Goal: Task Accomplishment & Management: Complete application form

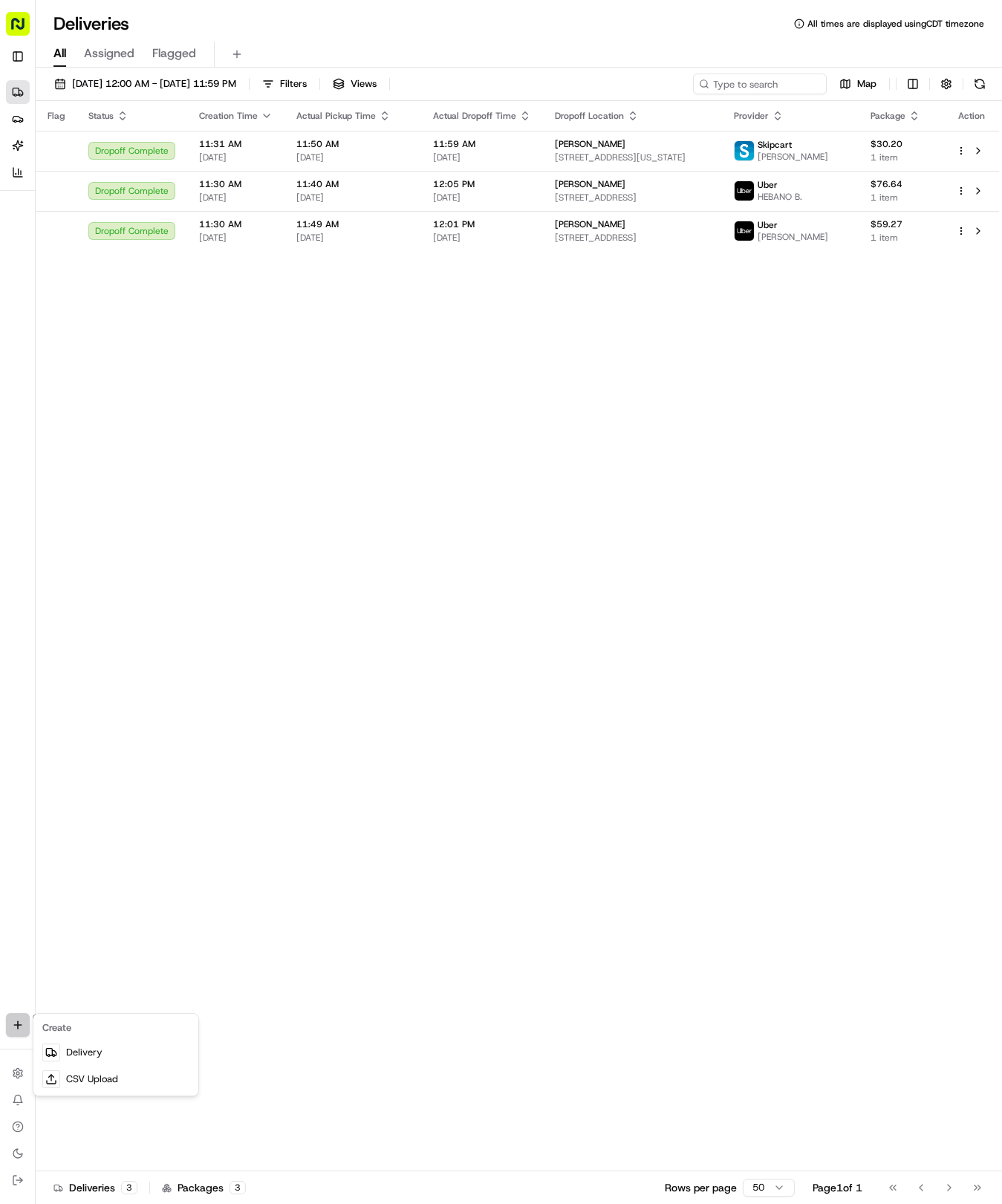
click at [17, 1019] on html "Tso Chinese 04 Round Rock [EMAIL_ADDRESS][DOMAIN_NAME] Toggle Sidebar Deliverie…" at bounding box center [501, 602] width 1002 height 1204
click at [116, 1051] on link "Delivery" at bounding box center [116, 1053] width 159 height 27
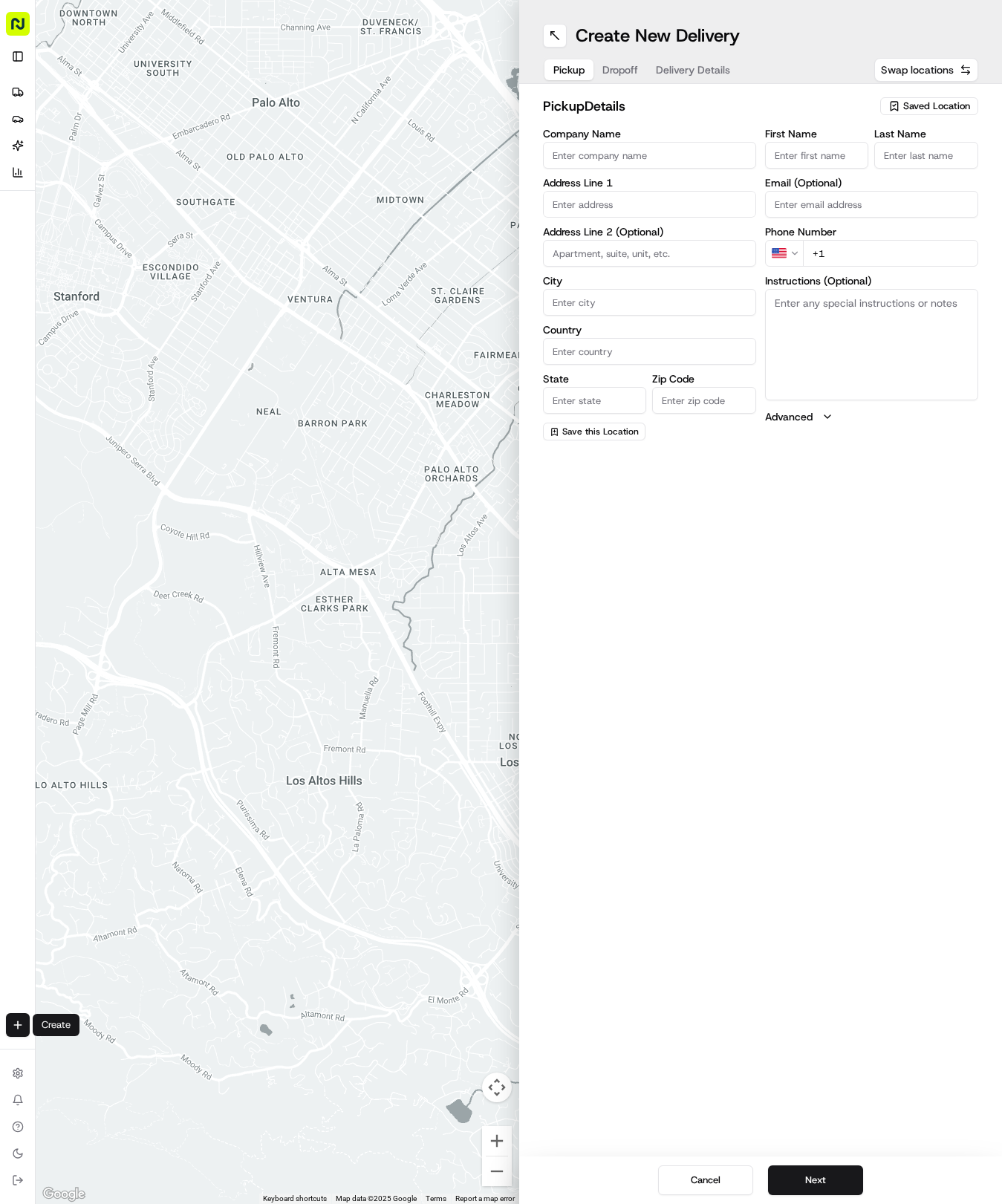
click at [933, 63] on span "Swap locations" at bounding box center [917, 70] width 73 height 15
click at [954, 102] on span "Saved Location" at bounding box center [937, 106] width 67 height 14
click at [938, 160] on span "(04) Tso Chinese Takeout & Delivery Round Rock (04)" at bounding box center [904, 169] width 183 height 27
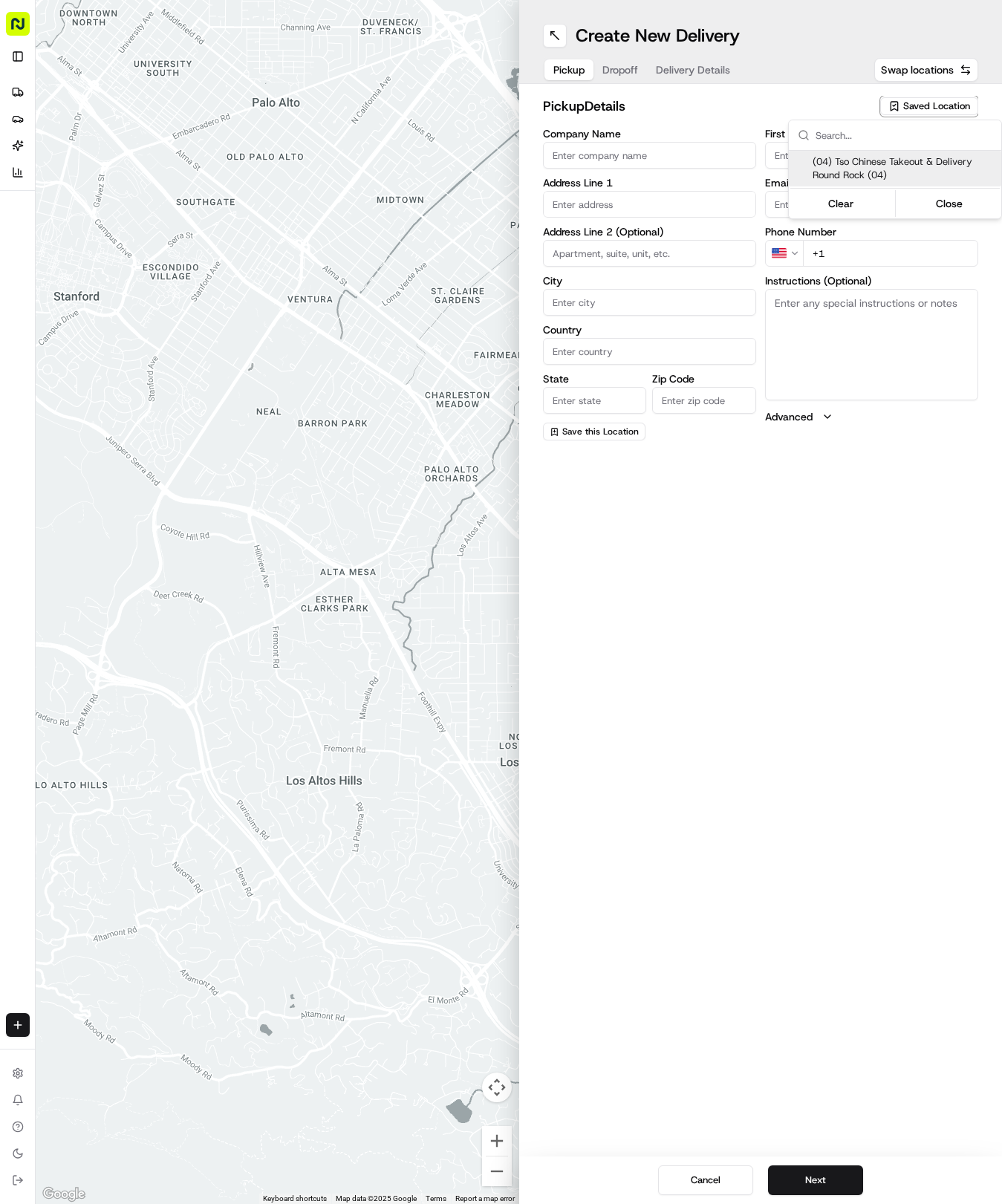
type input "(04) Tso Chinese Takeout & Delivery Round Rock"
type input "2000 N [PERSON_NAME] St"
type input "Ste 108"
type input "Round Rock"
type input "US"
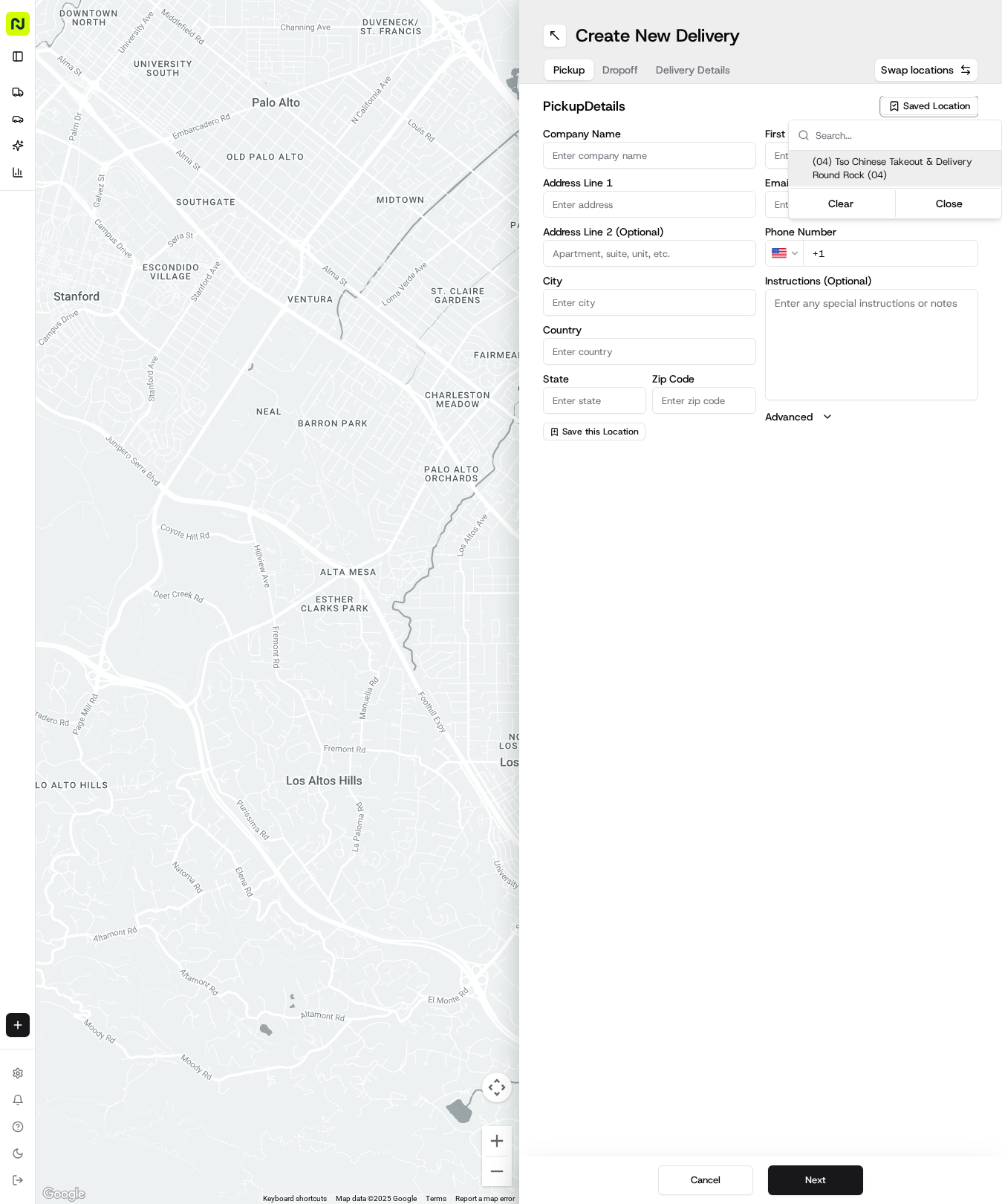
type input "[GEOGRAPHIC_DATA]"
type input "78664"
type input "Tso Chinese"
type input "Round Rock Manager"
type input "[EMAIL_ADDRESS][DOMAIN_NAME]"
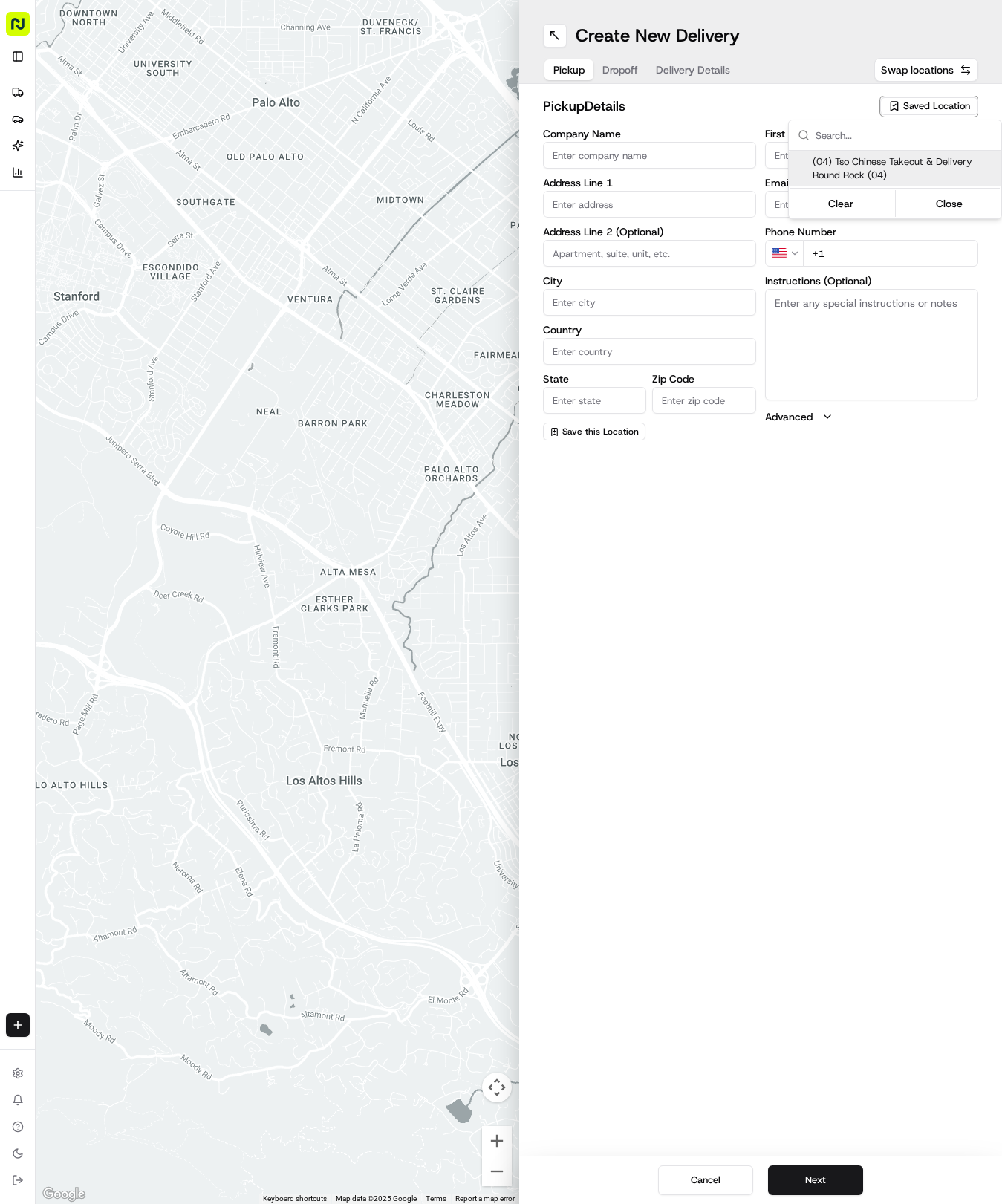
type input "[PHONE_NUMBER]"
type textarea "Submit a picture displaying address & food as Proof of Delivery. Envía una foto…"
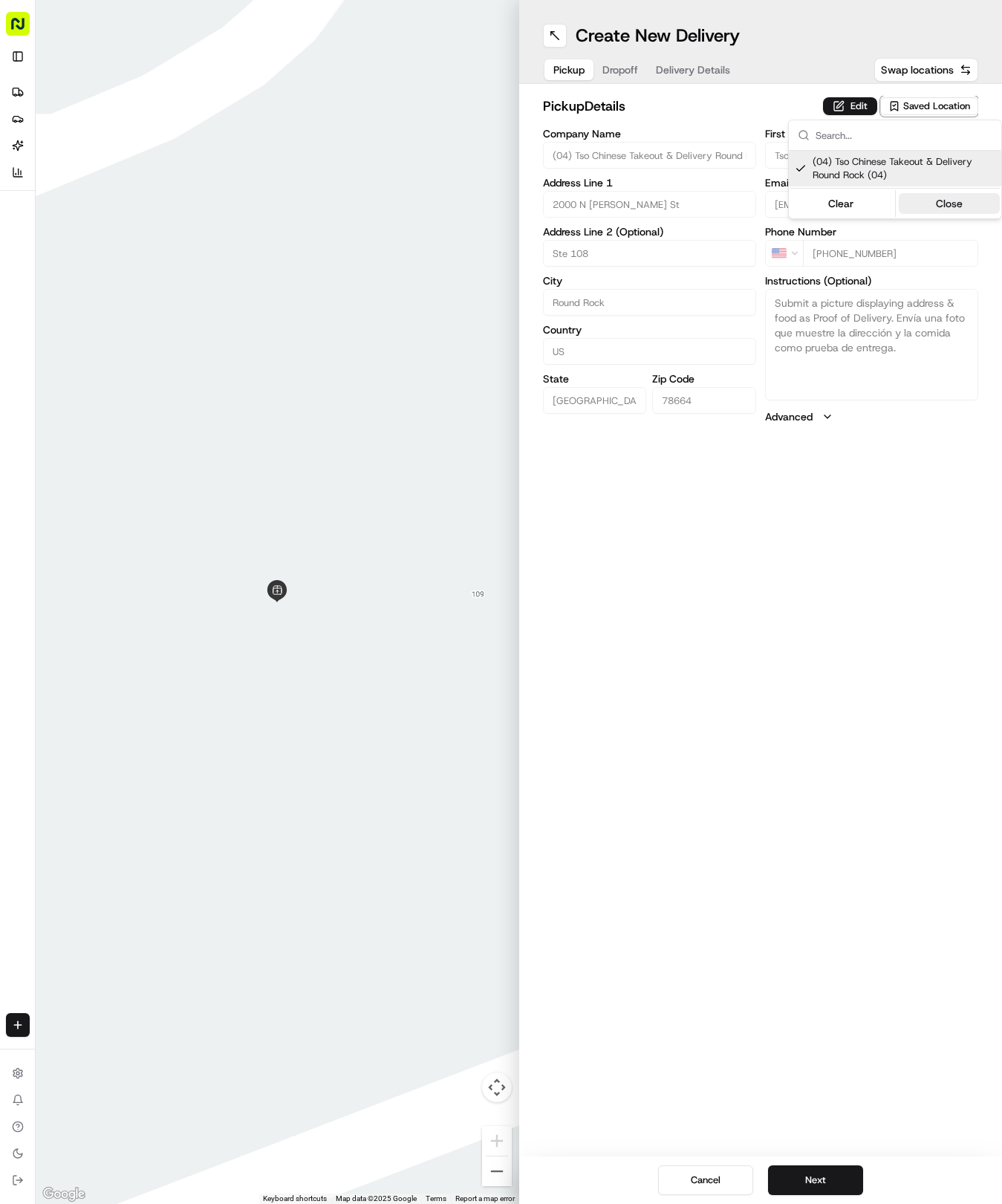
click at [938, 208] on button "Close" at bounding box center [950, 203] width 102 height 21
click at [819, 1186] on button "Next" at bounding box center [815, 1180] width 95 height 29
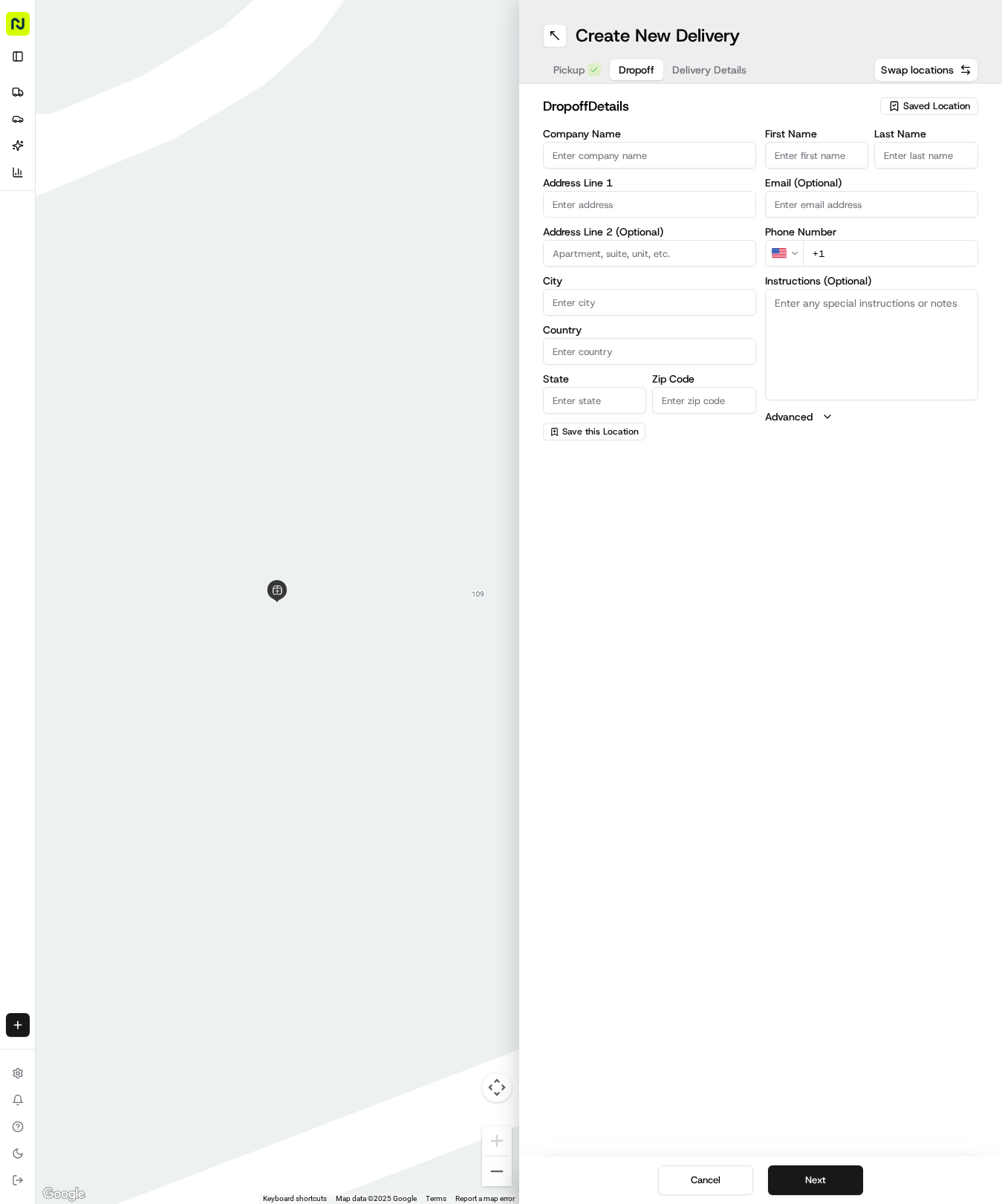
click at [814, 156] on input "First Name" at bounding box center [817, 156] width 104 height 27
type input "[PERSON_NAME]"
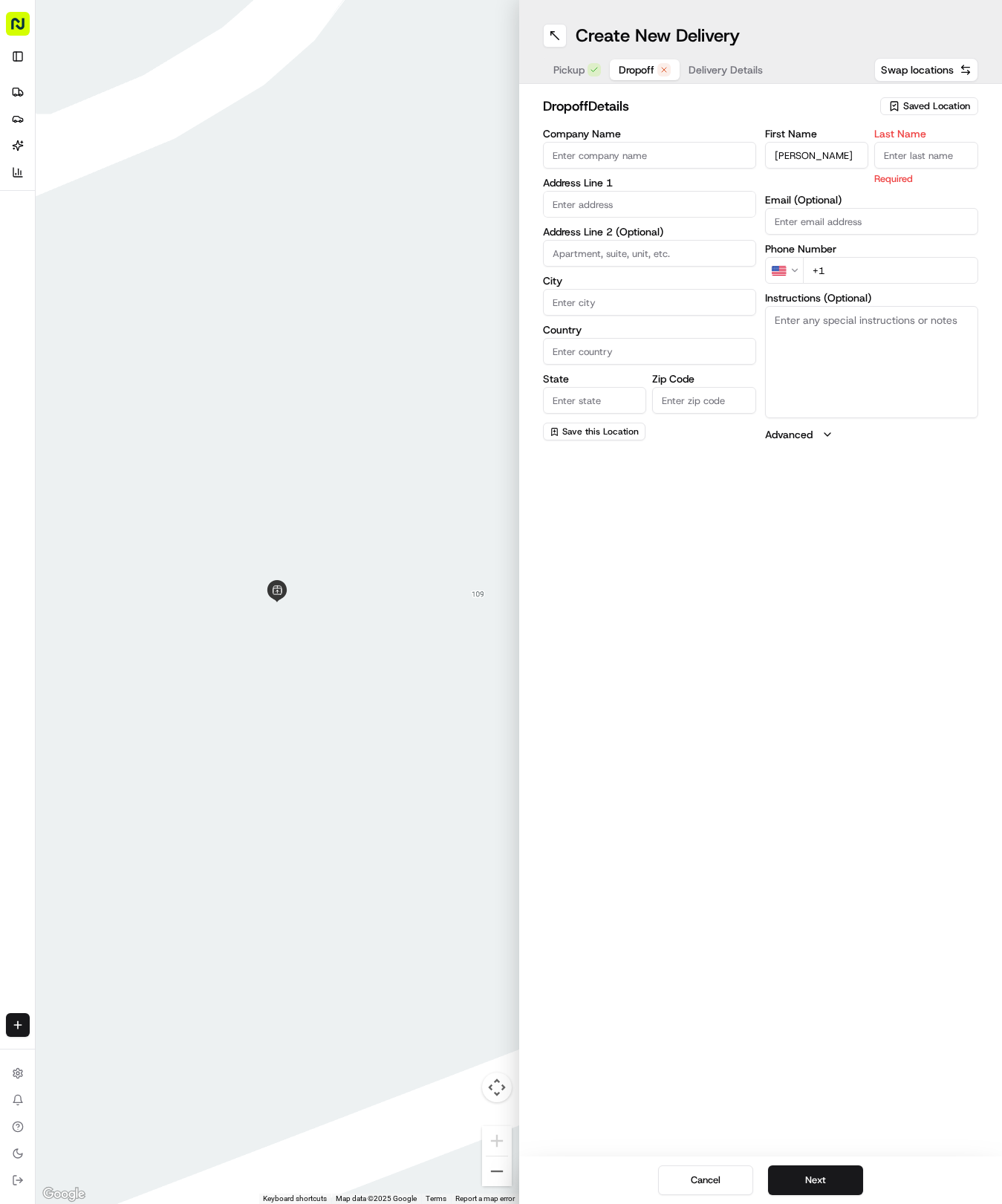
click at [899, 138] on label "Last Name" at bounding box center [926, 133] width 104 height 10
click at [899, 142] on input "Last Name" at bounding box center [926, 156] width 104 height 27
type input "[PERSON_NAME]"
click at [928, 263] on input "+1" at bounding box center [890, 271] width 175 height 27
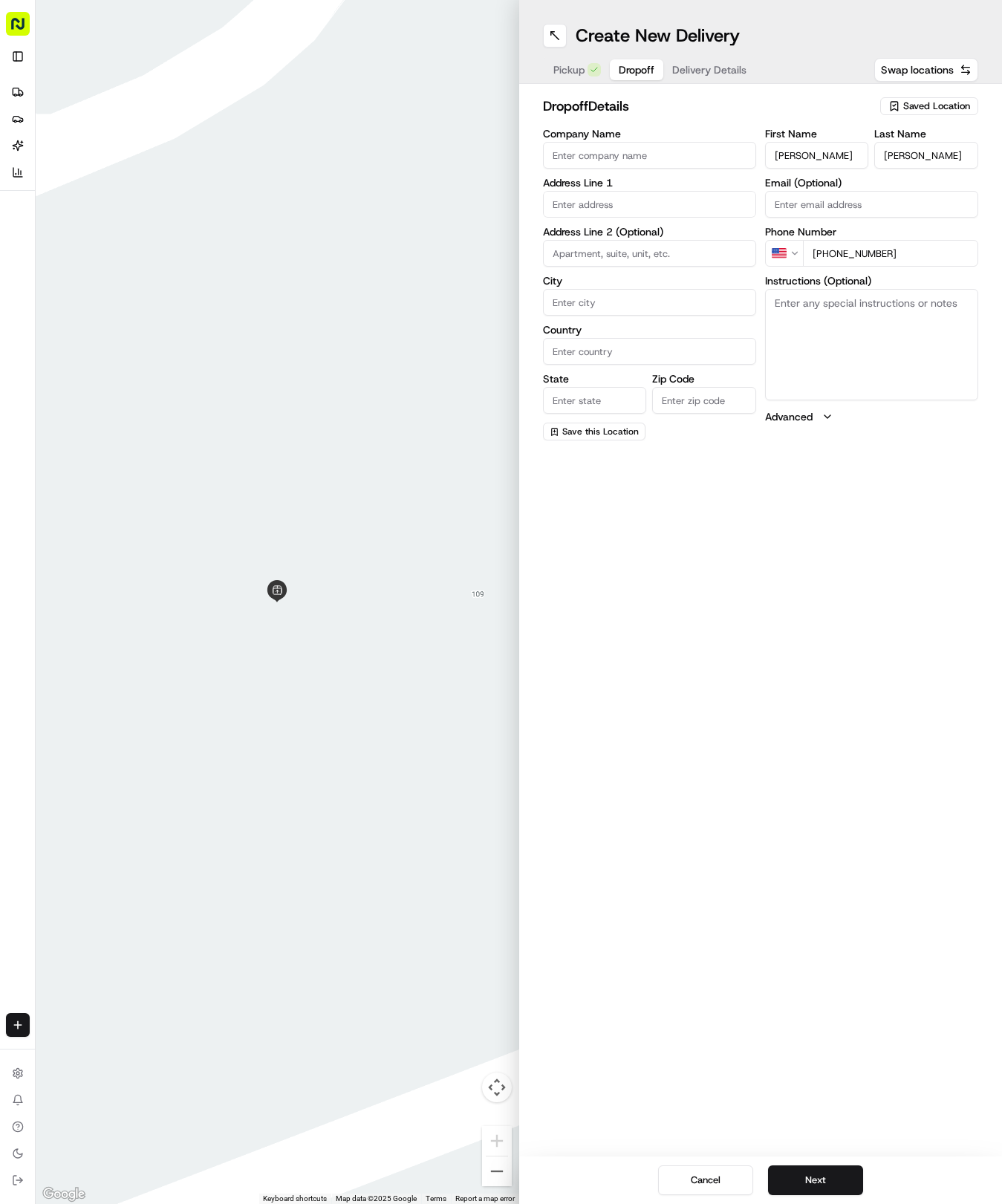
type input "[PHONE_NUMBER]"
click at [661, 215] on input "text" at bounding box center [649, 204] width 213 height 27
click at [680, 230] on div "[STREET_ADDRESS]" at bounding box center [649, 236] width 206 height 22
type input "[STREET_ADDRESS][PERSON_NAME]"
type input "Round Rock"
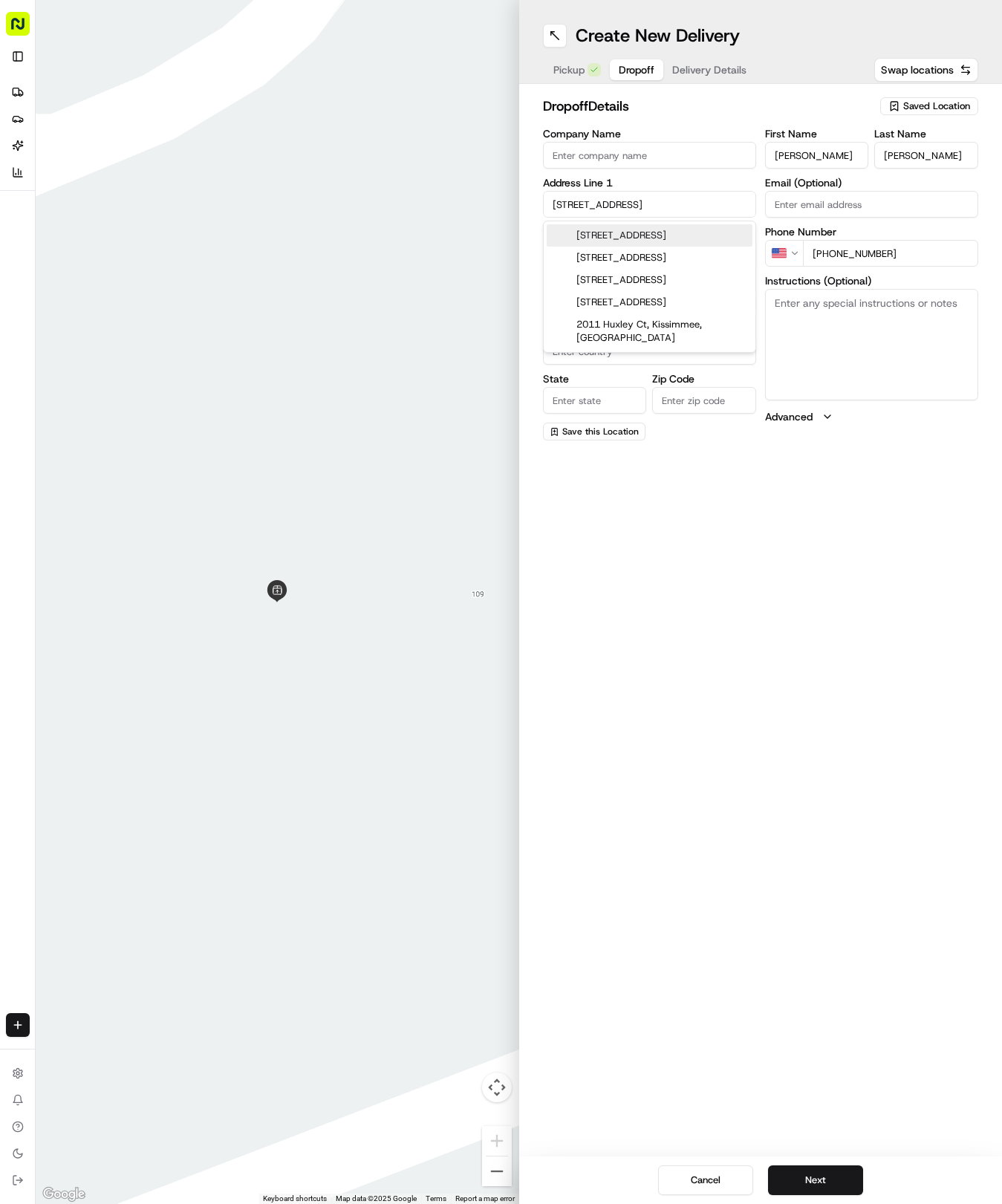
type input "[GEOGRAPHIC_DATA]"
type input "78664"
type input "2011 Huxley Lane"
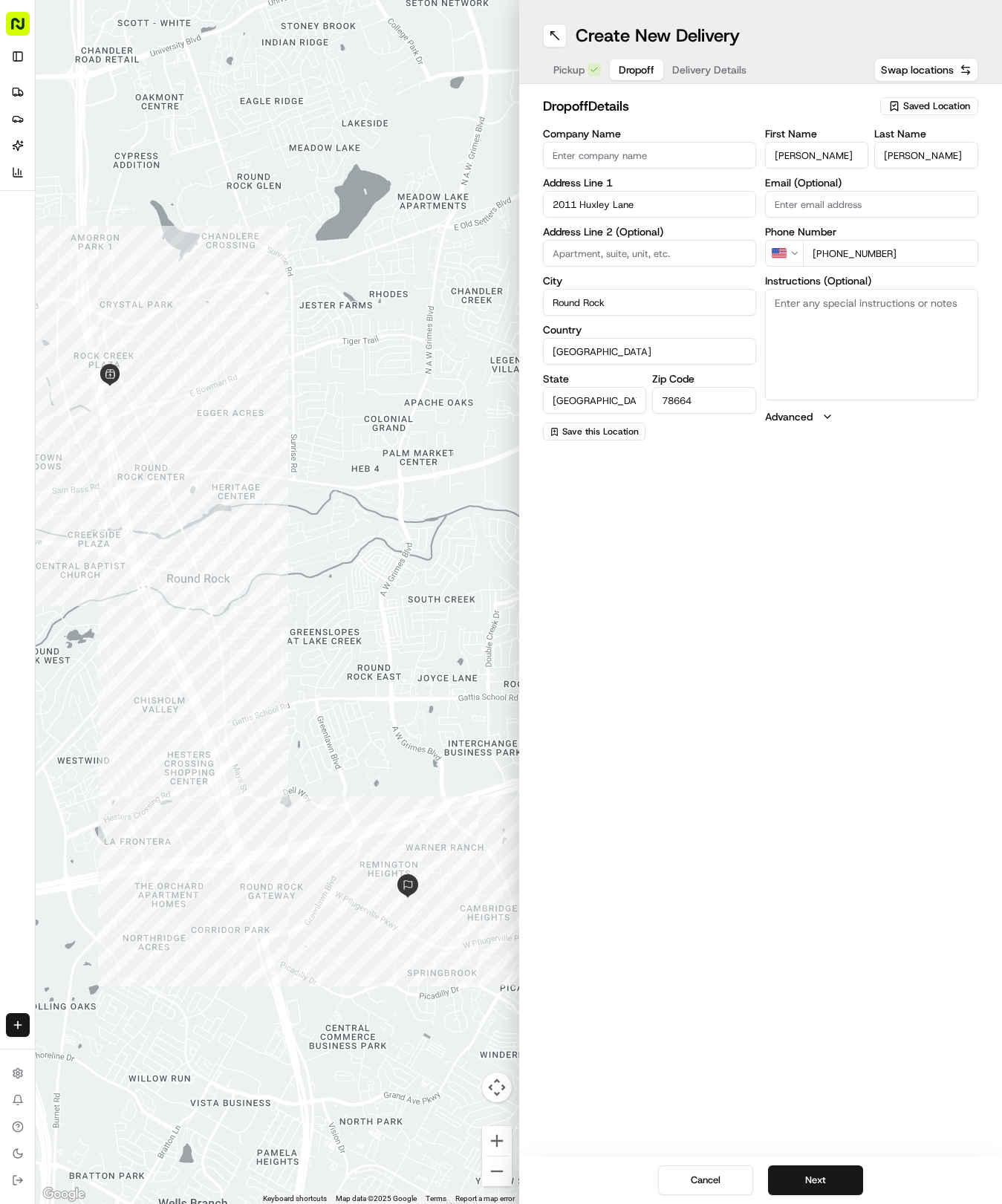
click at [814, 391] on textarea "Instructions (Optional)" at bounding box center [872, 345] width 213 height 111
type textarea "leave bag on door step"
click at [839, 1187] on button "Next" at bounding box center [815, 1180] width 95 height 29
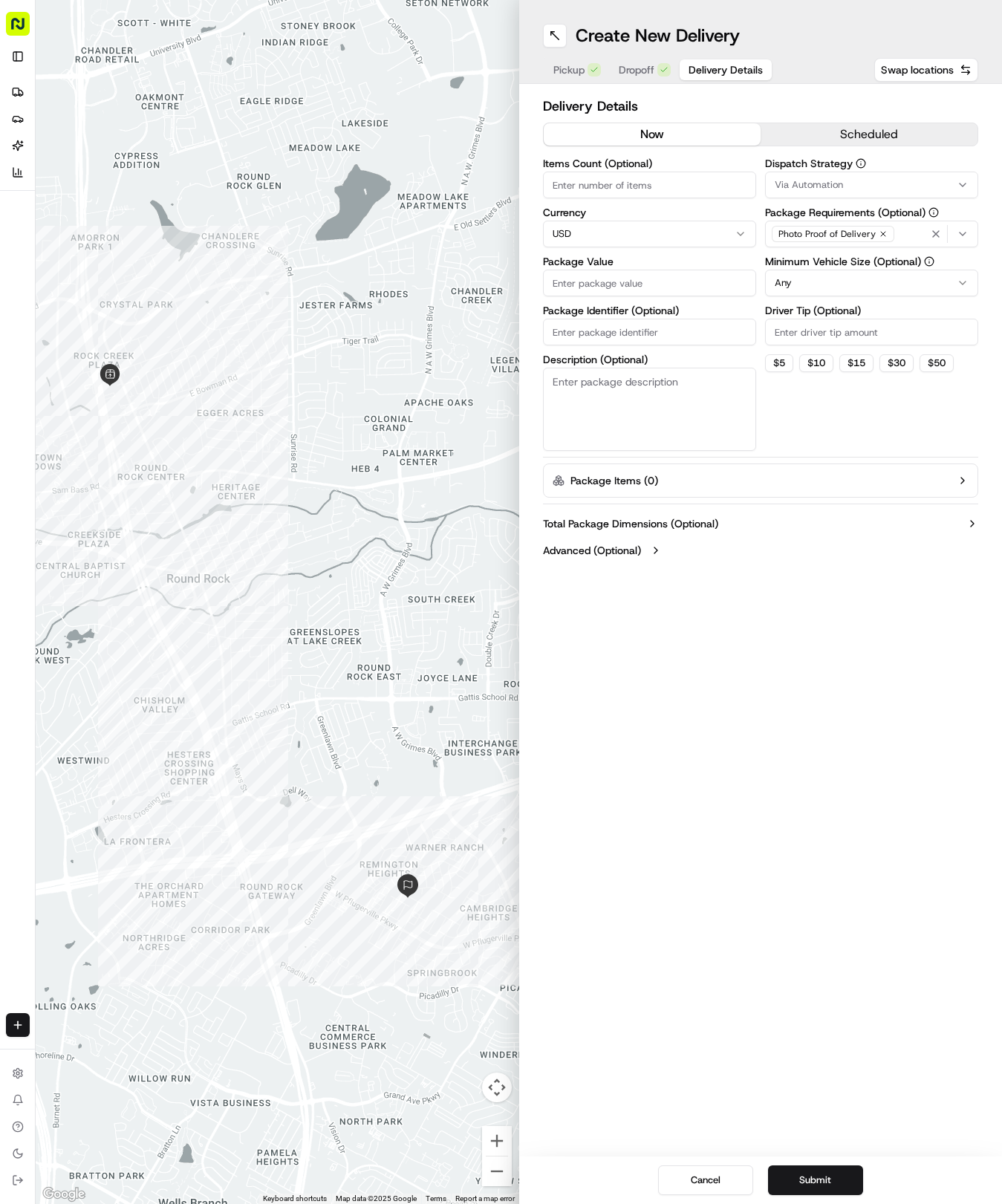
click at [848, 193] on button "Via Automation" at bounding box center [872, 185] width 213 height 27
click at [861, 261] on span "Tso Round Rock Strategy" at bounding box center [881, 265] width 183 height 14
click at [914, 290] on button "Close" at bounding box center [927, 294] width 102 height 21
click at [880, 278] on html "Tso Chinese 04 Round Rock [EMAIL_ADDRESS][DOMAIN_NAME] Toggle Sidebar Deliverie…" at bounding box center [501, 602] width 1002 height 1204
click at [866, 331] on input "Driver Tip (Optional)" at bounding box center [872, 332] width 213 height 27
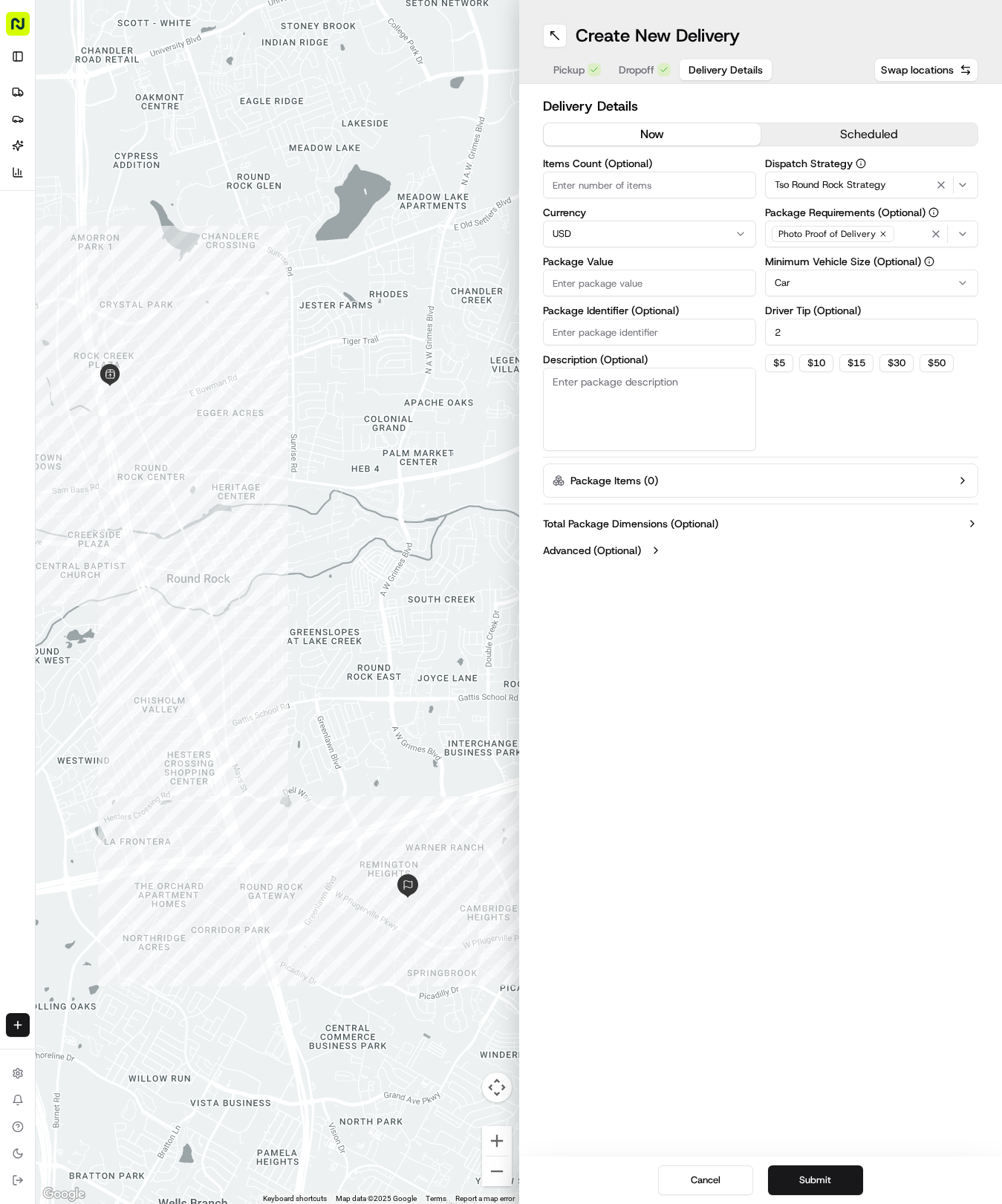
type input "2"
click at [669, 278] on input "Package Value" at bounding box center [649, 284] width 213 height 27
type input "32.37"
paste input "AMNWM4W"
type input "AMNWM4W"
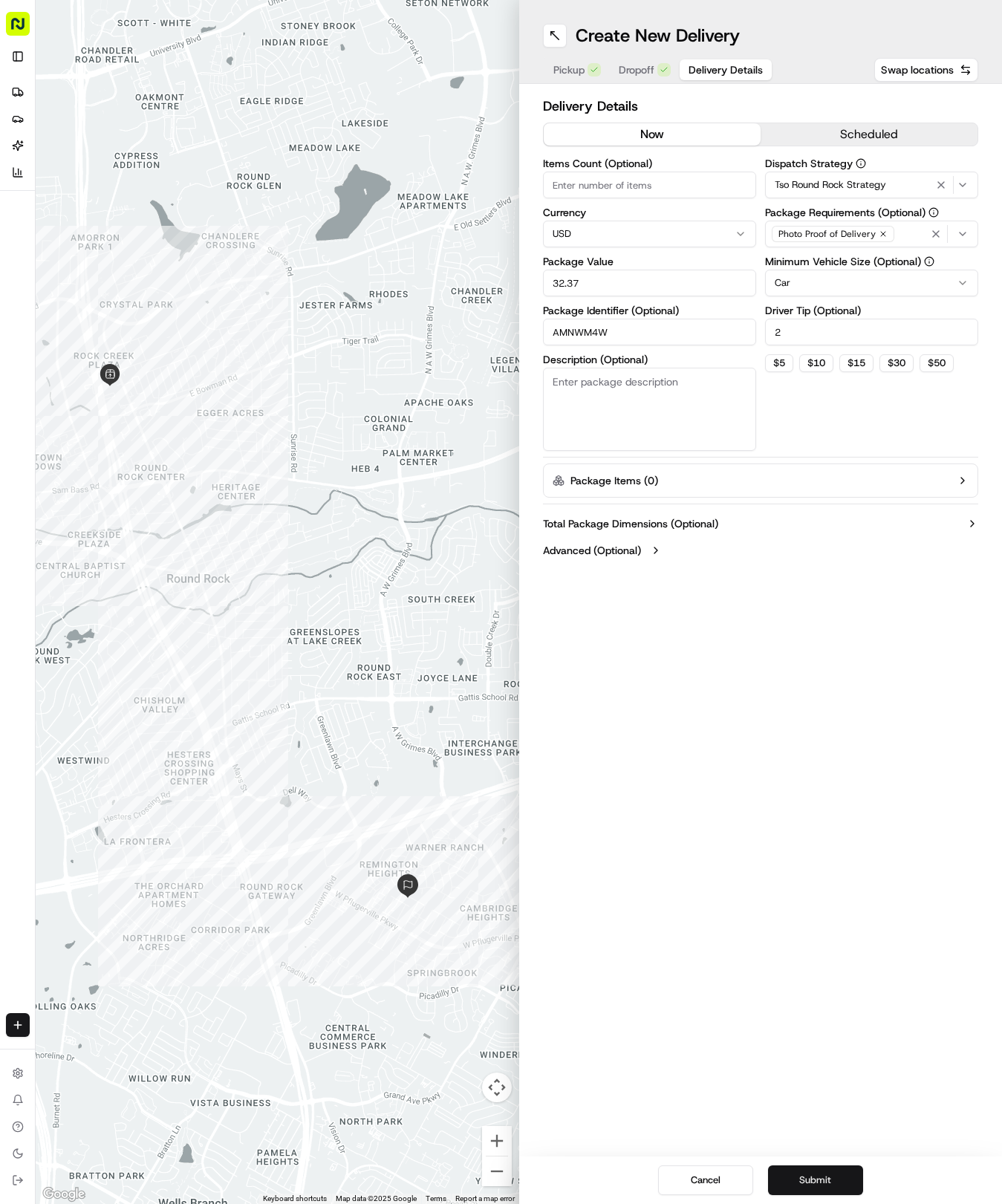
click at [826, 1183] on button "Submit" at bounding box center [815, 1180] width 95 height 29
